Goal: Navigation & Orientation: Find specific page/section

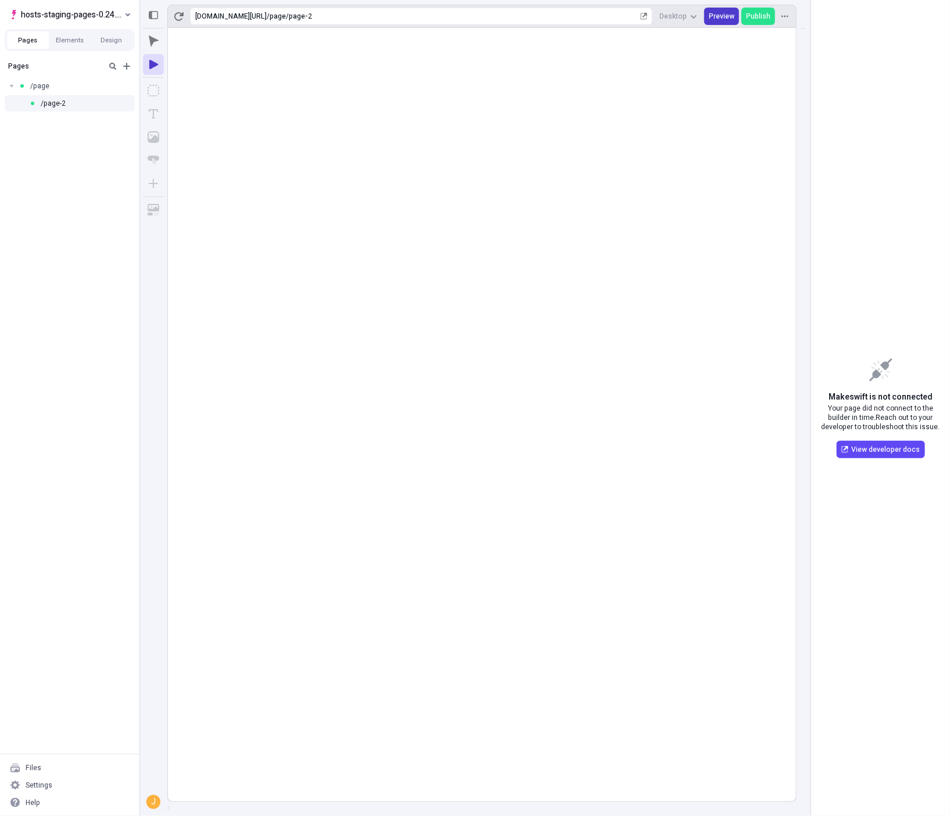
click at [719, 15] on span "Preview" at bounding box center [722, 16] width 26 height 9
click at [185, 18] on button "button" at bounding box center [178, 16] width 17 height 17
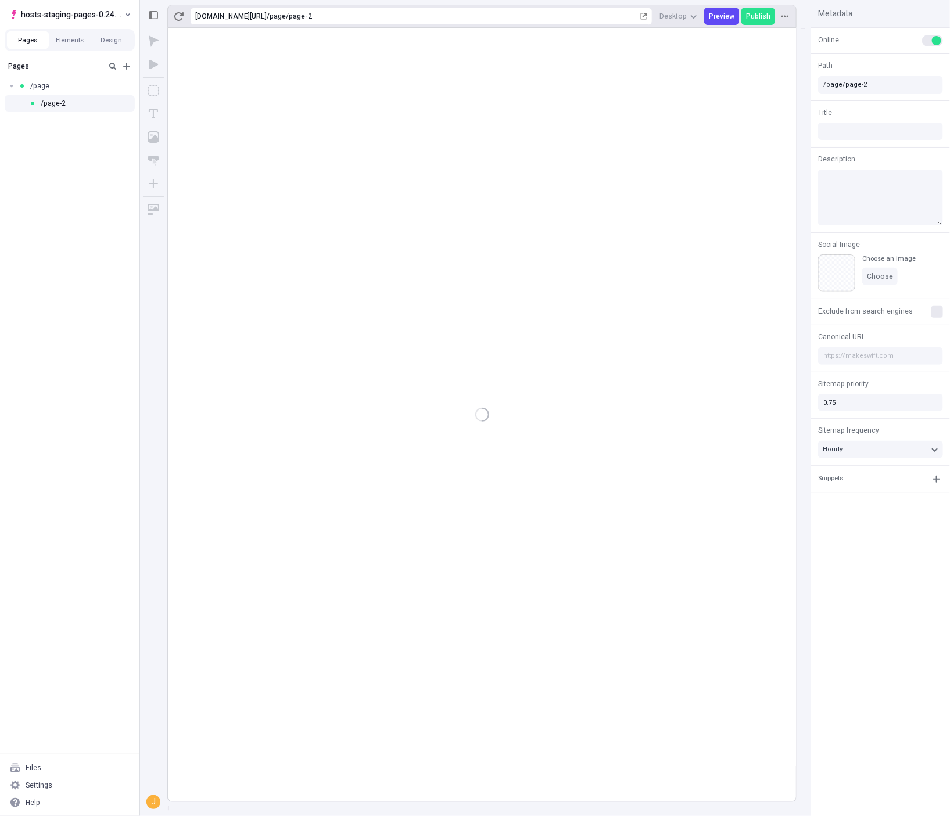
click at [280, 64] on div at bounding box center [482, 415] width 628 height 774
click at [78, 90] on div "/page" at bounding box center [66, 85] width 95 height 9
type input "/page"
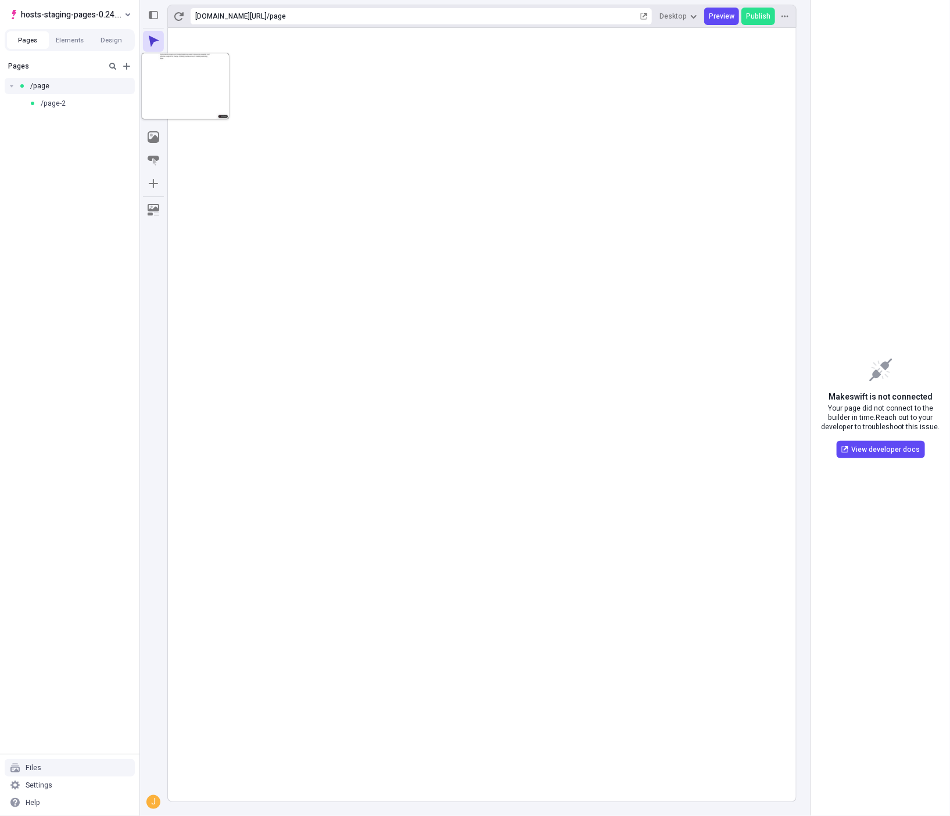
click at [51, 775] on div "Files" at bounding box center [70, 767] width 130 height 17
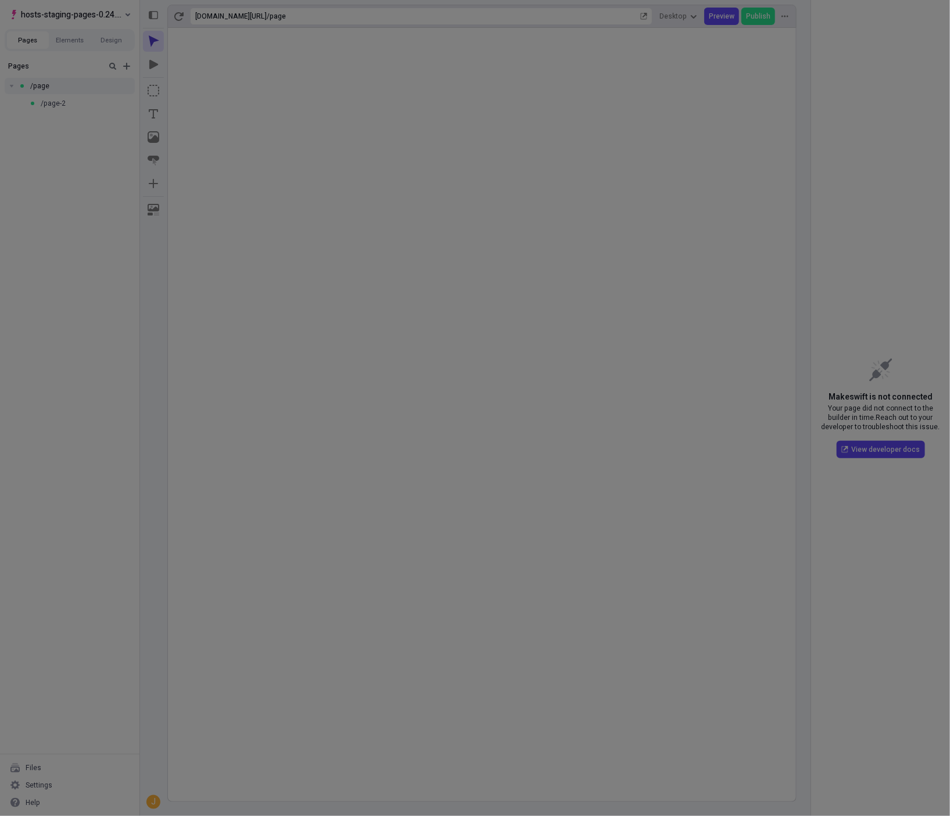
click at [51, 784] on div "Search Site Workspace" at bounding box center [475, 408] width 950 height 816
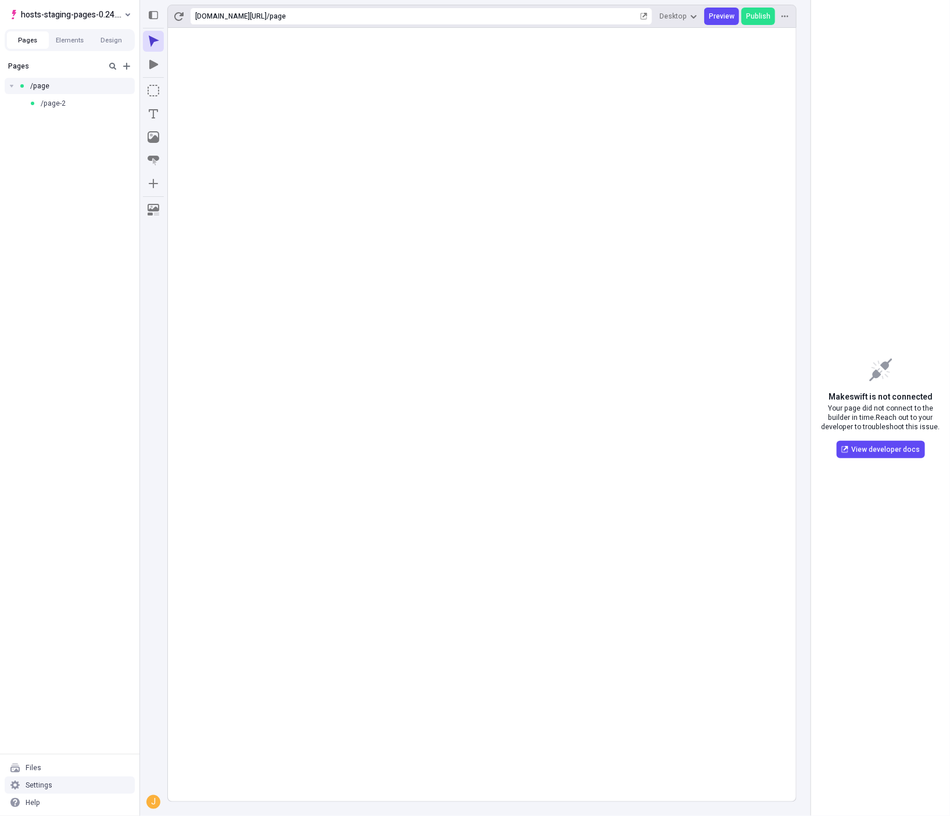
click at [52, 787] on div "Settings" at bounding box center [70, 785] width 130 height 17
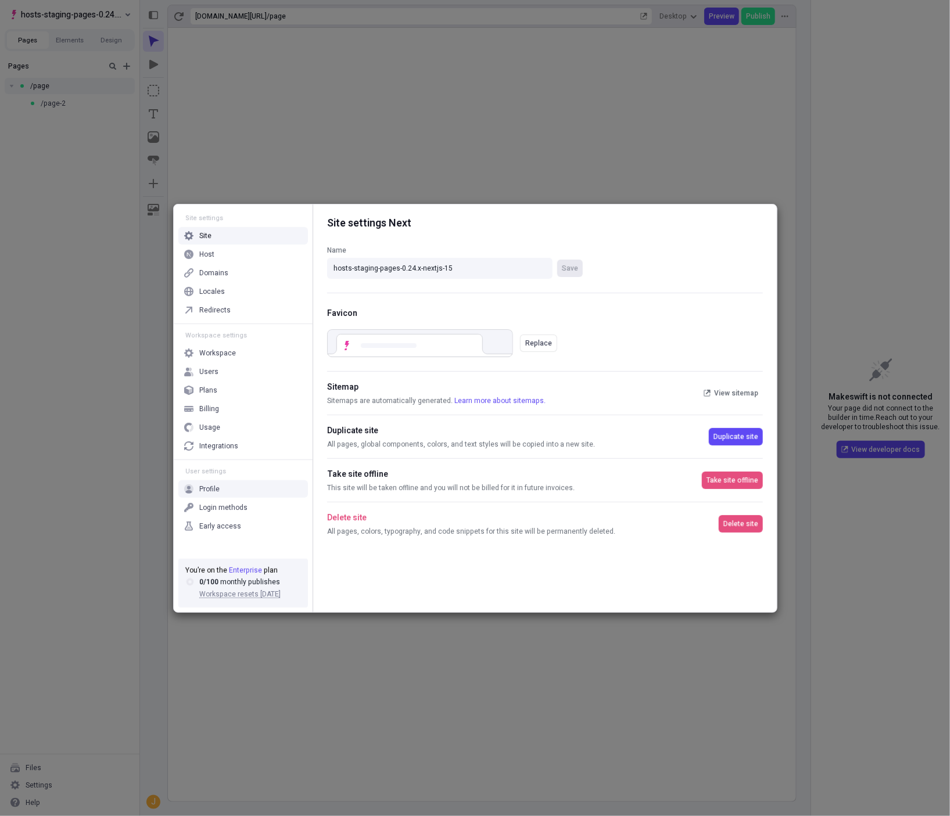
click at [216, 493] on div "Profile" at bounding box center [209, 489] width 20 height 9
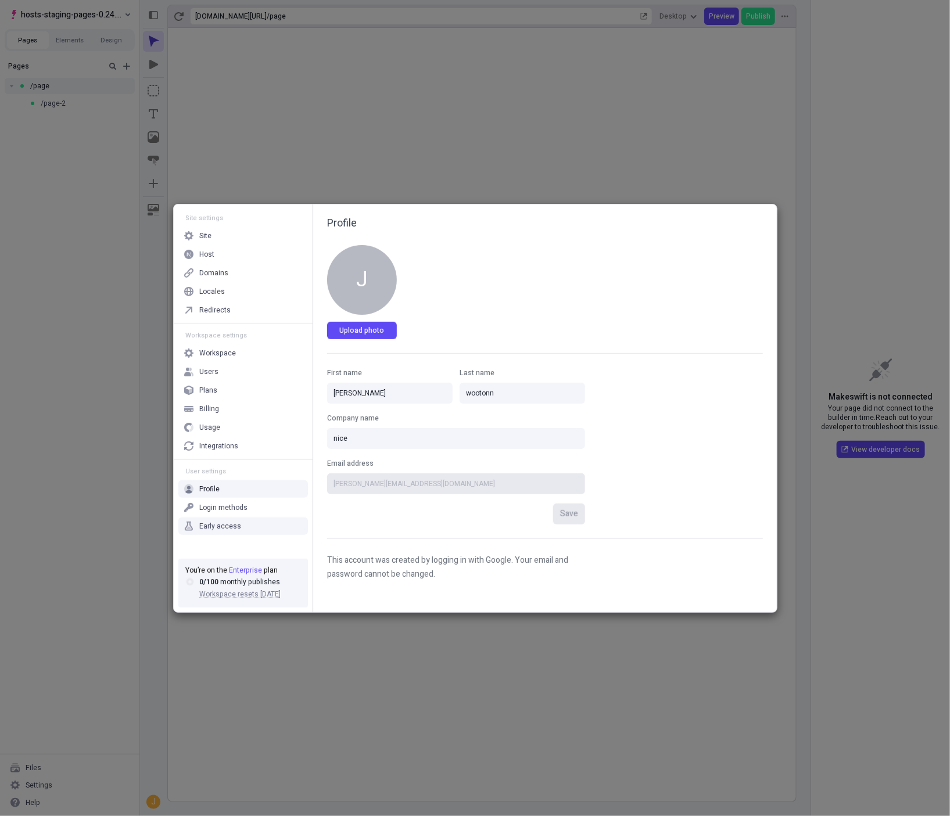
click at [232, 526] on div "Early access" at bounding box center [220, 526] width 42 height 9
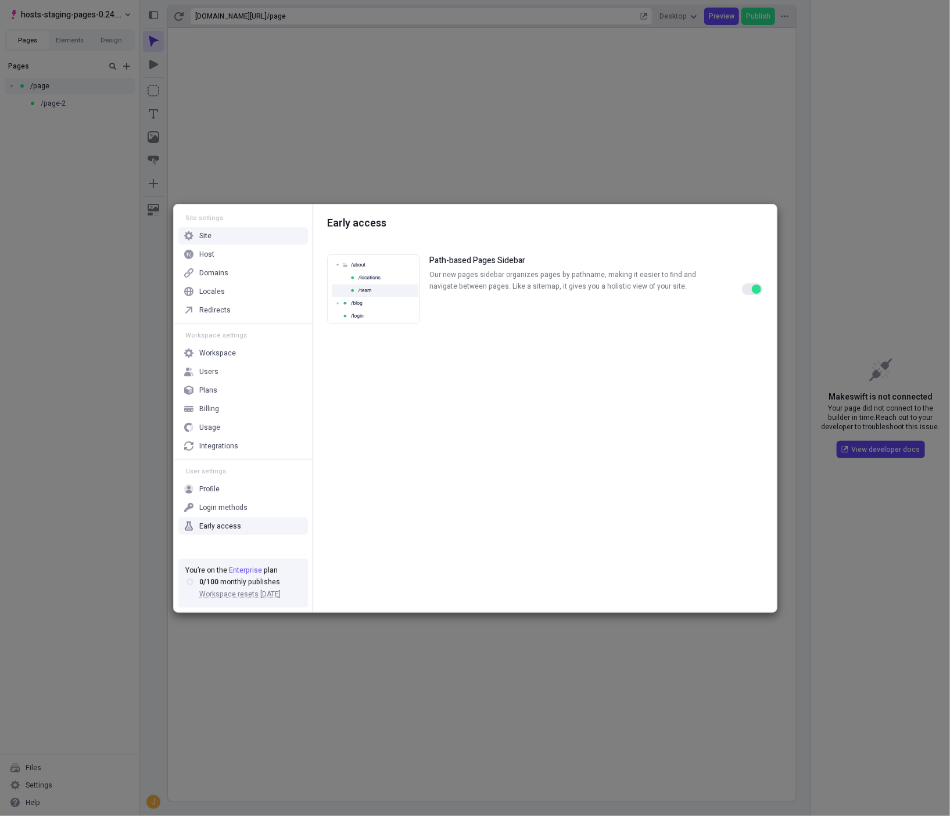
click at [199, 80] on div "Site settings Site Host Domains Locales Redirects Workspace settings Workspace …" at bounding box center [475, 408] width 950 height 816
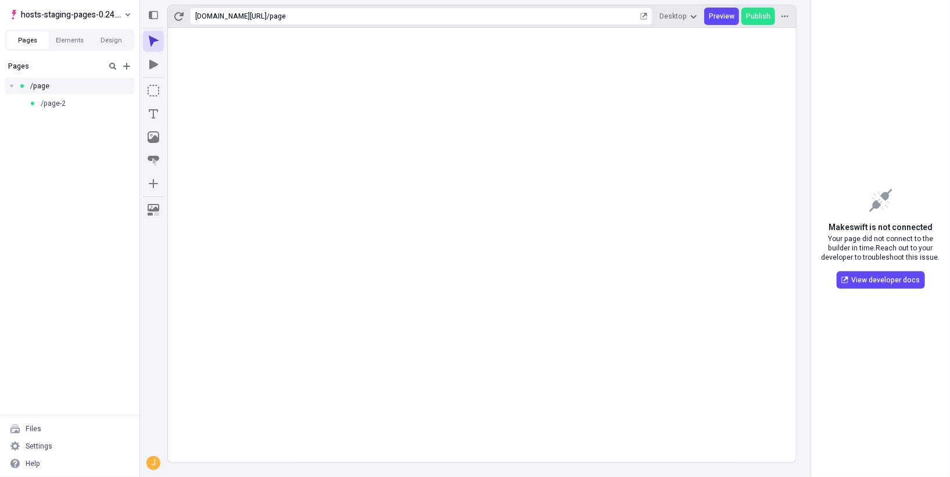
click at [121, 275] on div "Pages /page /page-2" at bounding box center [69, 235] width 139 height 359
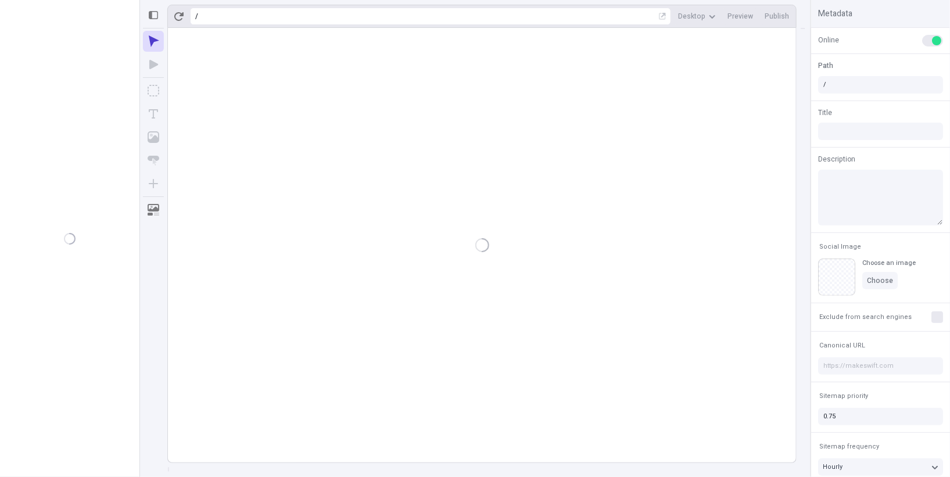
type input "/page"
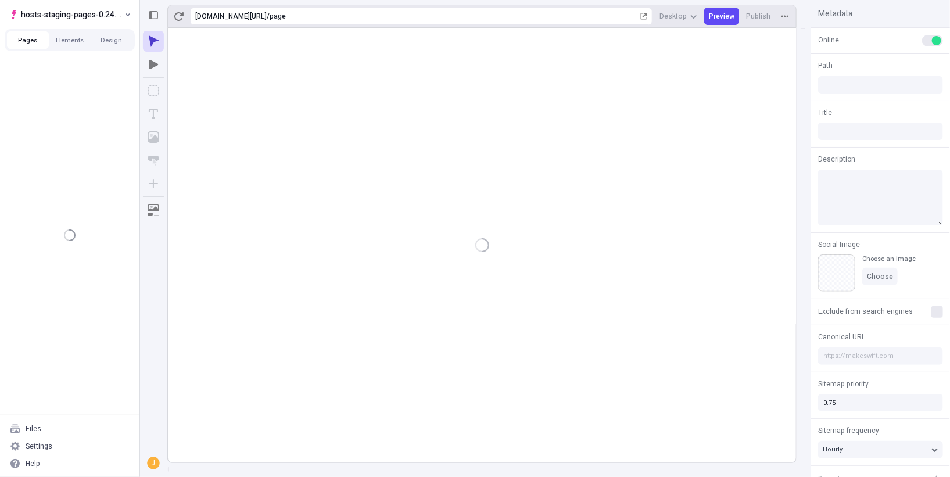
type input "/page"
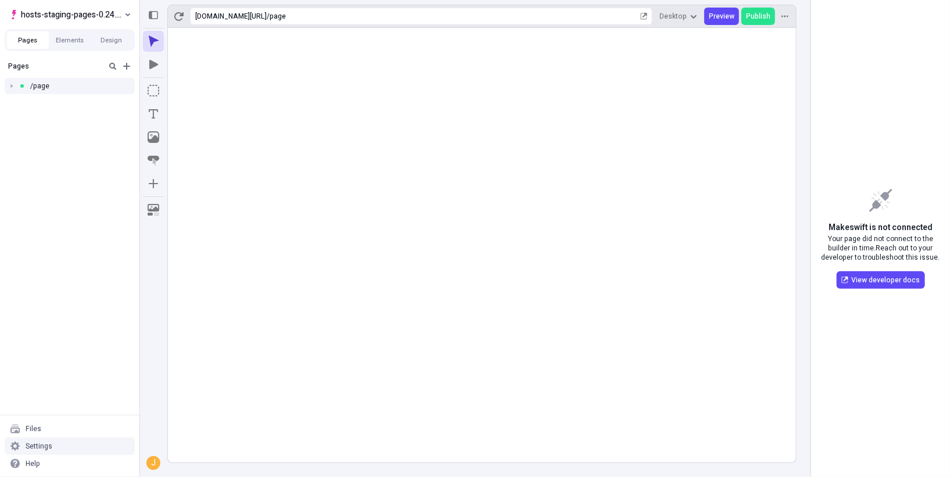
click at [83, 447] on div "Settings" at bounding box center [70, 446] width 130 height 17
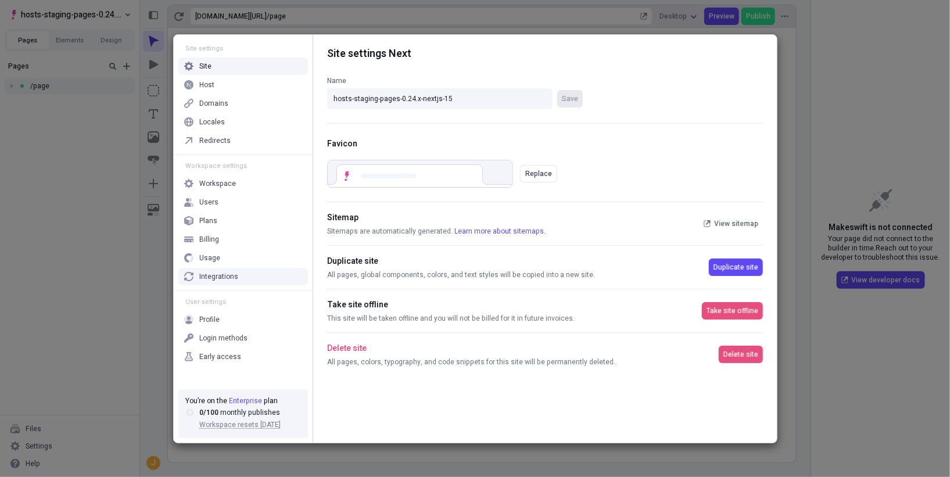
click at [232, 275] on div "Integrations" at bounding box center [218, 276] width 39 height 9
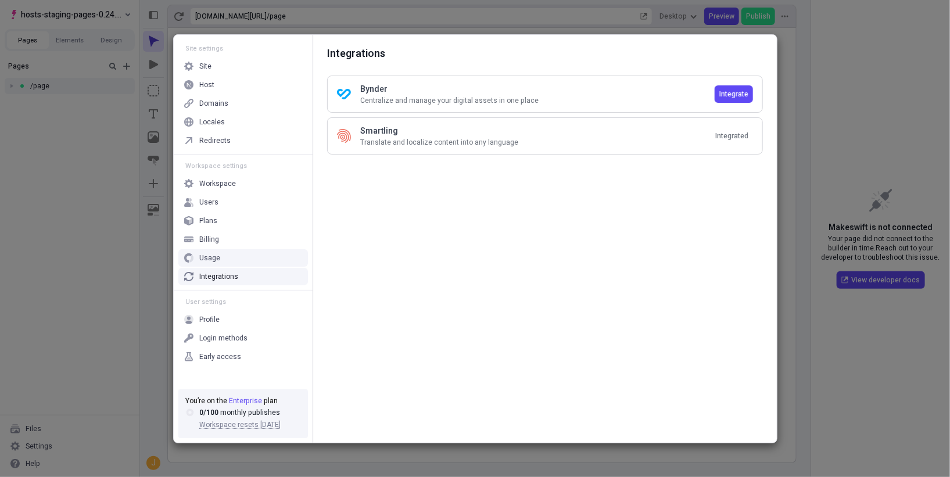
click at [228, 245] on div "Billing" at bounding box center [243, 239] width 130 height 17
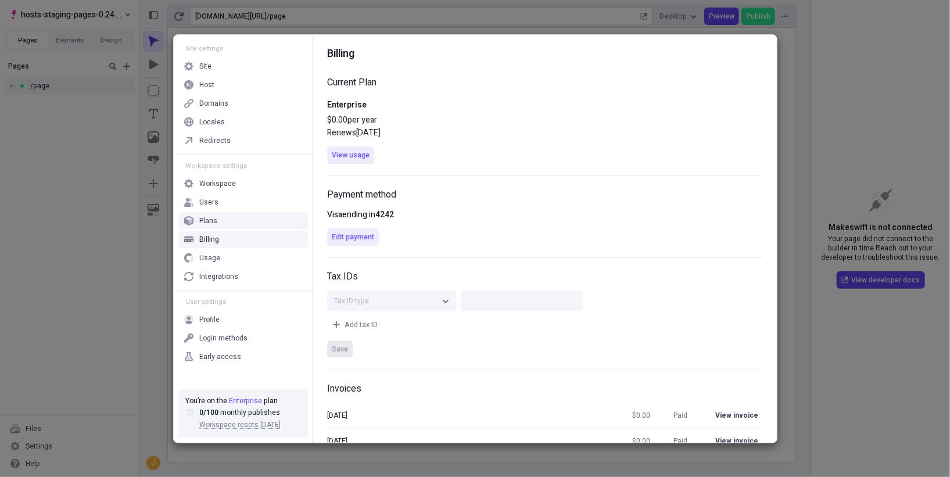
click at [226, 210] on div "Users" at bounding box center [243, 202] width 130 height 17
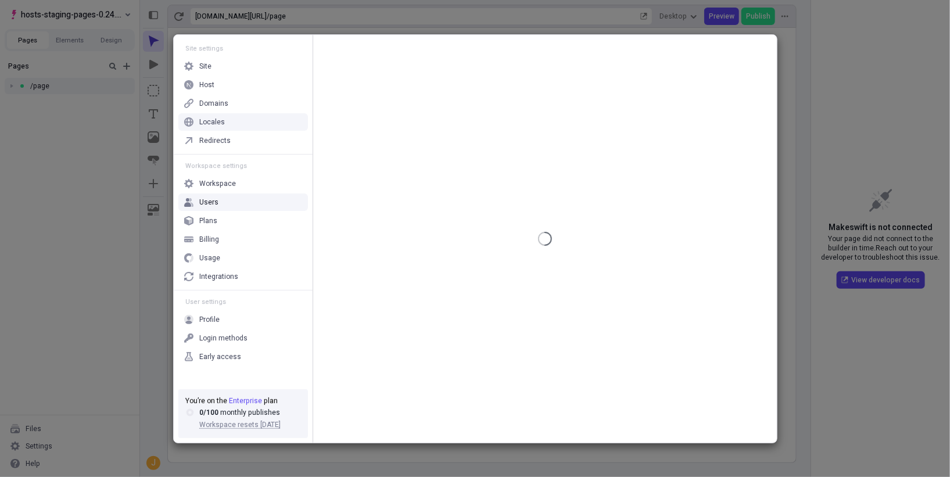
click at [237, 121] on div "Locales" at bounding box center [243, 121] width 130 height 17
click at [223, 103] on div "Domains" at bounding box center [213, 103] width 29 height 9
click at [219, 235] on div "Billing" at bounding box center [243, 239] width 130 height 17
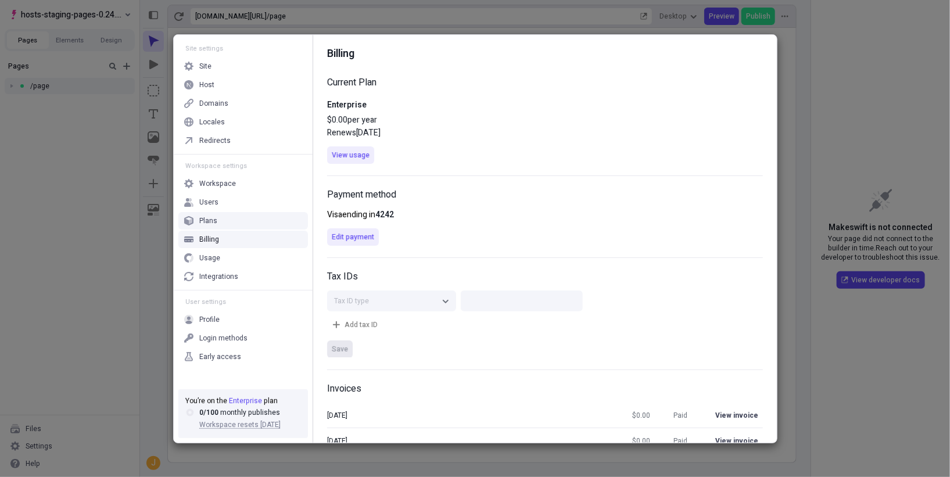
click at [227, 220] on div "Plans" at bounding box center [243, 220] width 130 height 17
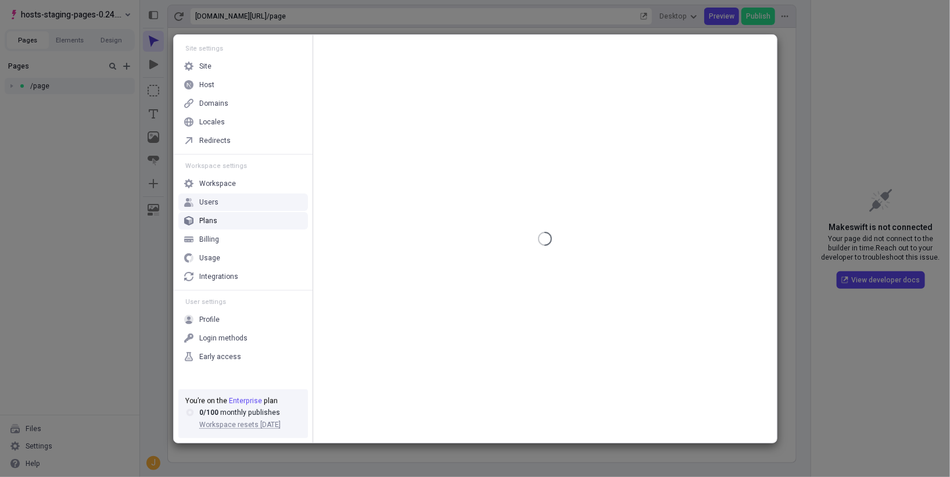
click at [225, 197] on div "Users" at bounding box center [243, 202] width 130 height 17
click at [230, 174] on div "Workspace settings Workspace Users Plans Billing Usage Integrations" at bounding box center [243, 222] width 139 height 136
click at [232, 288] on div "Workspace settings Workspace Users Plans Billing Usage Integrations" at bounding box center [243, 222] width 139 height 136
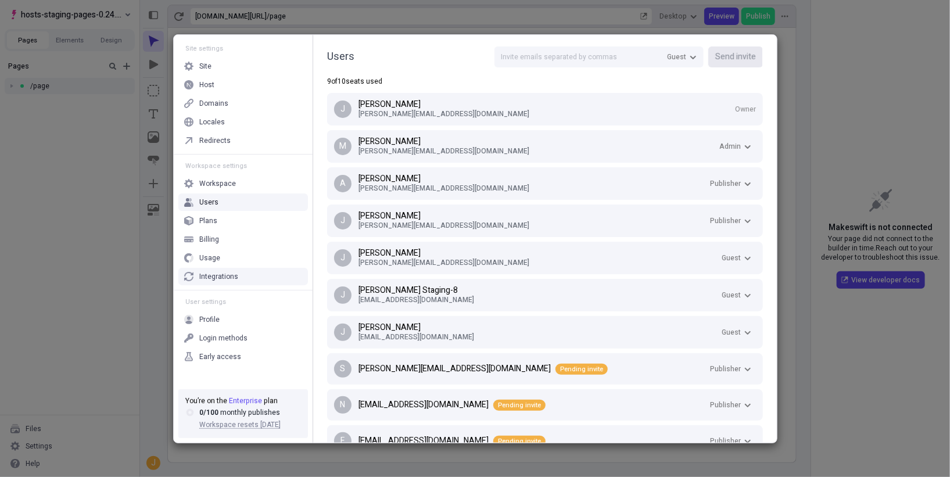
click at [232, 278] on div "Integrations" at bounding box center [218, 276] width 39 height 9
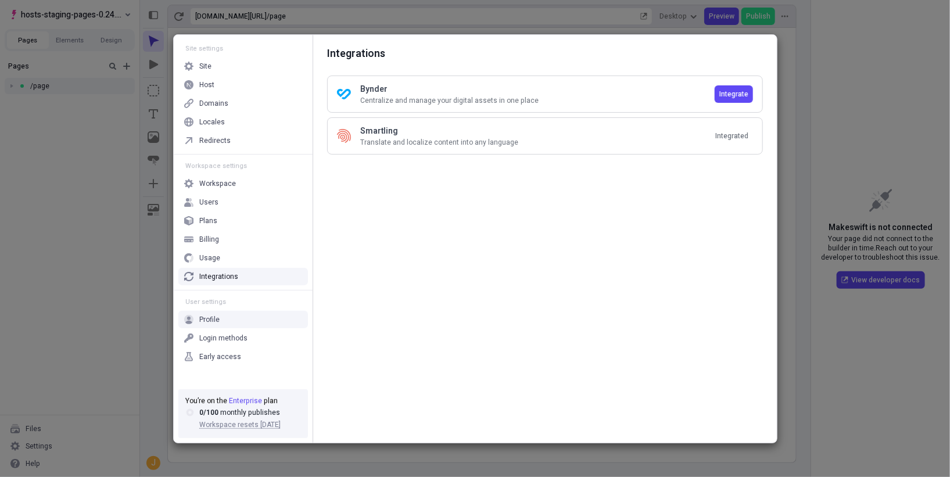
click at [229, 318] on div "Profile" at bounding box center [243, 319] width 130 height 17
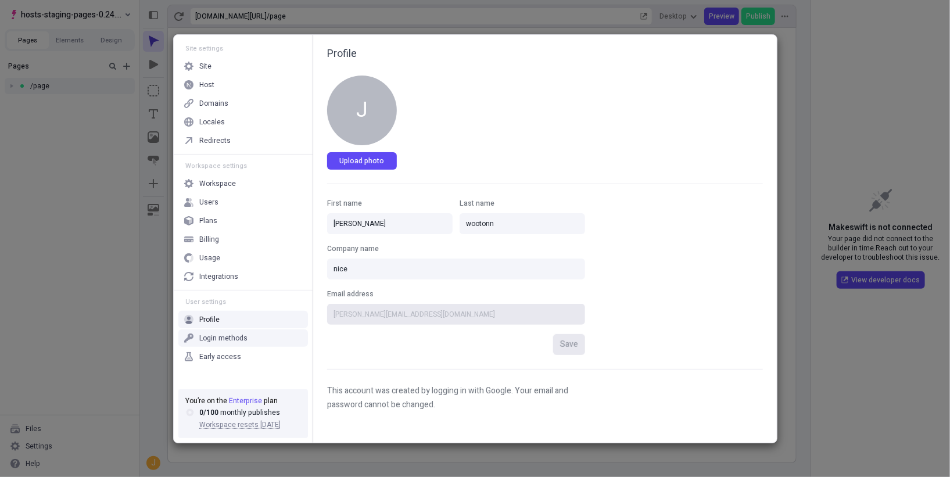
click at [225, 339] on div "Login methods" at bounding box center [223, 338] width 48 height 9
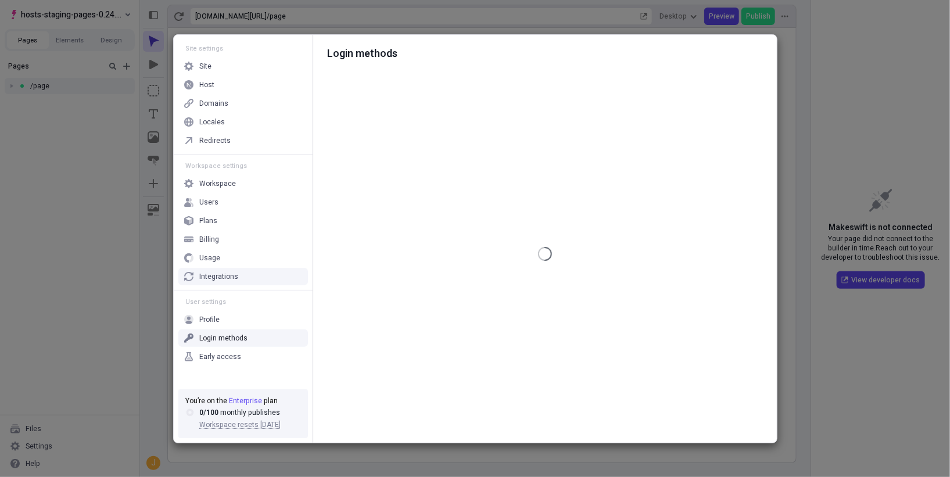
click at [226, 274] on div "Integrations" at bounding box center [218, 276] width 39 height 9
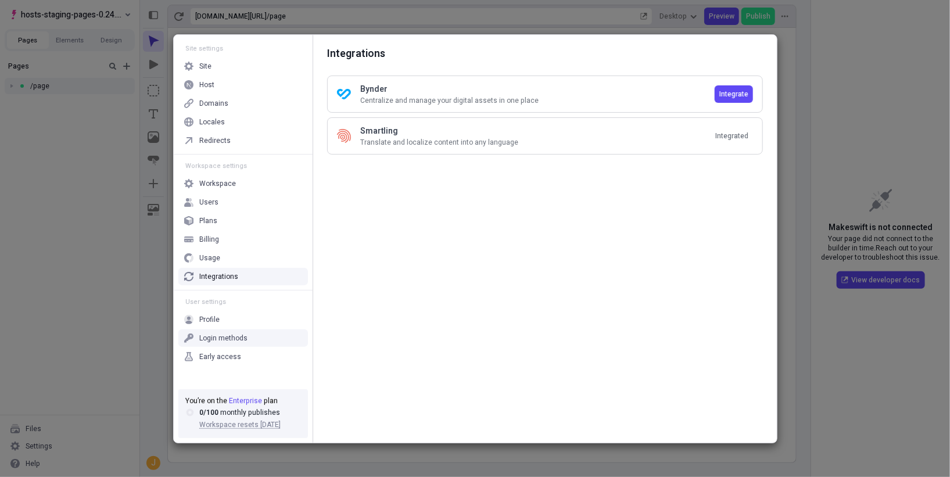
click at [229, 340] on div "Login methods" at bounding box center [223, 338] width 48 height 9
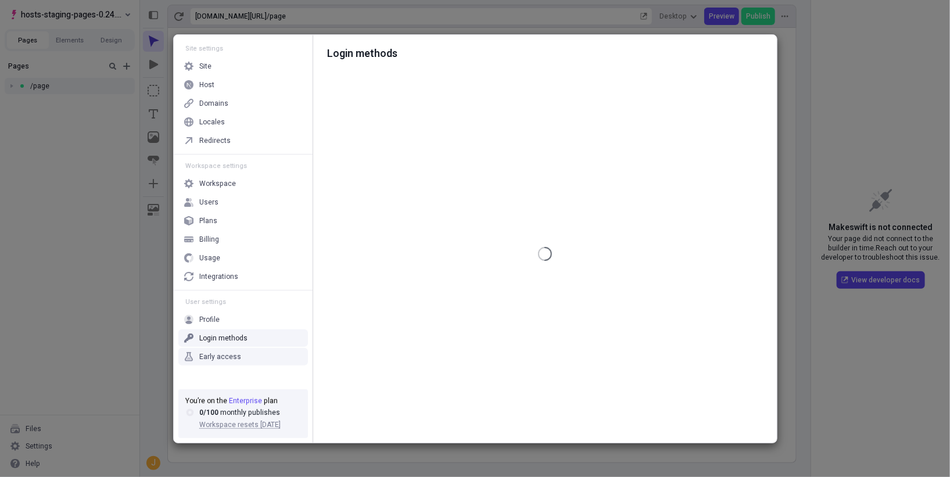
click at [233, 362] on div "Early access" at bounding box center [243, 356] width 130 height 17
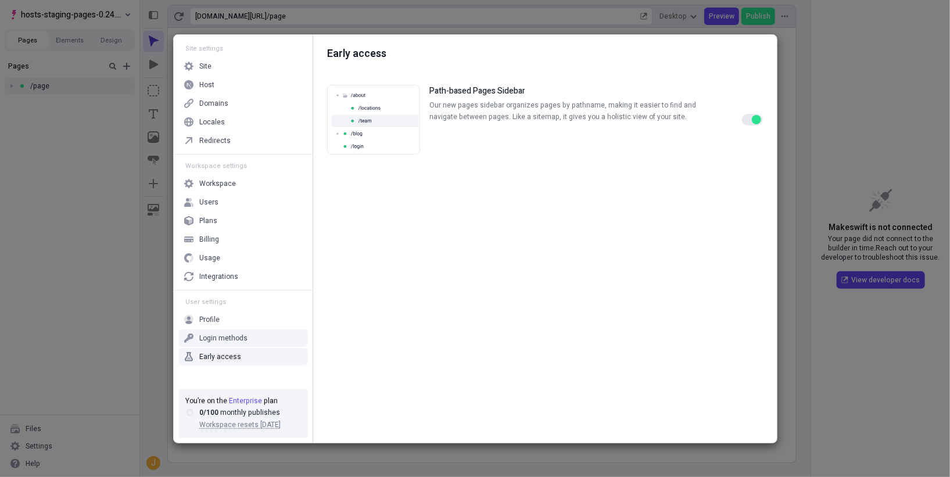
click at [232, 338] on div "Login methods" at bounding box center [223, 338] width 48 height 9
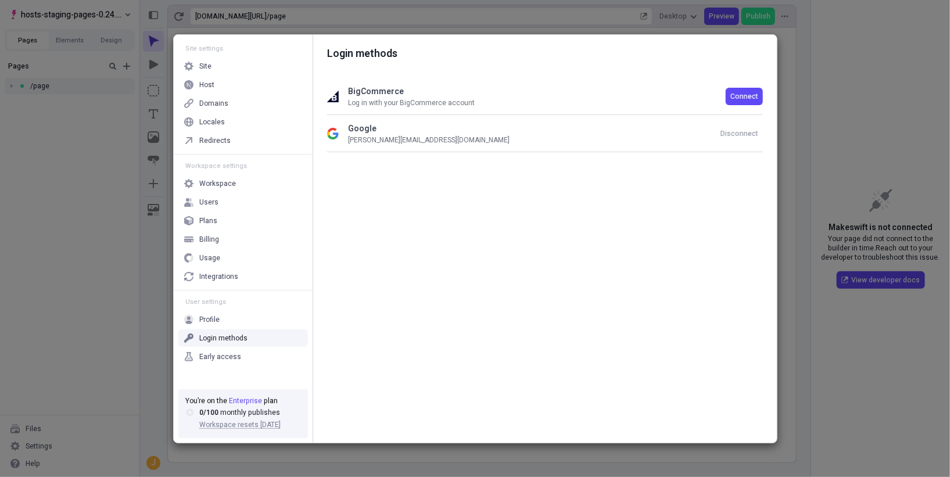
click at [230, 361] on div "Early access" at bounding box center [243, 356] width 130 height 17
